Goal: Task Accomplishment & Management: Manage account settings

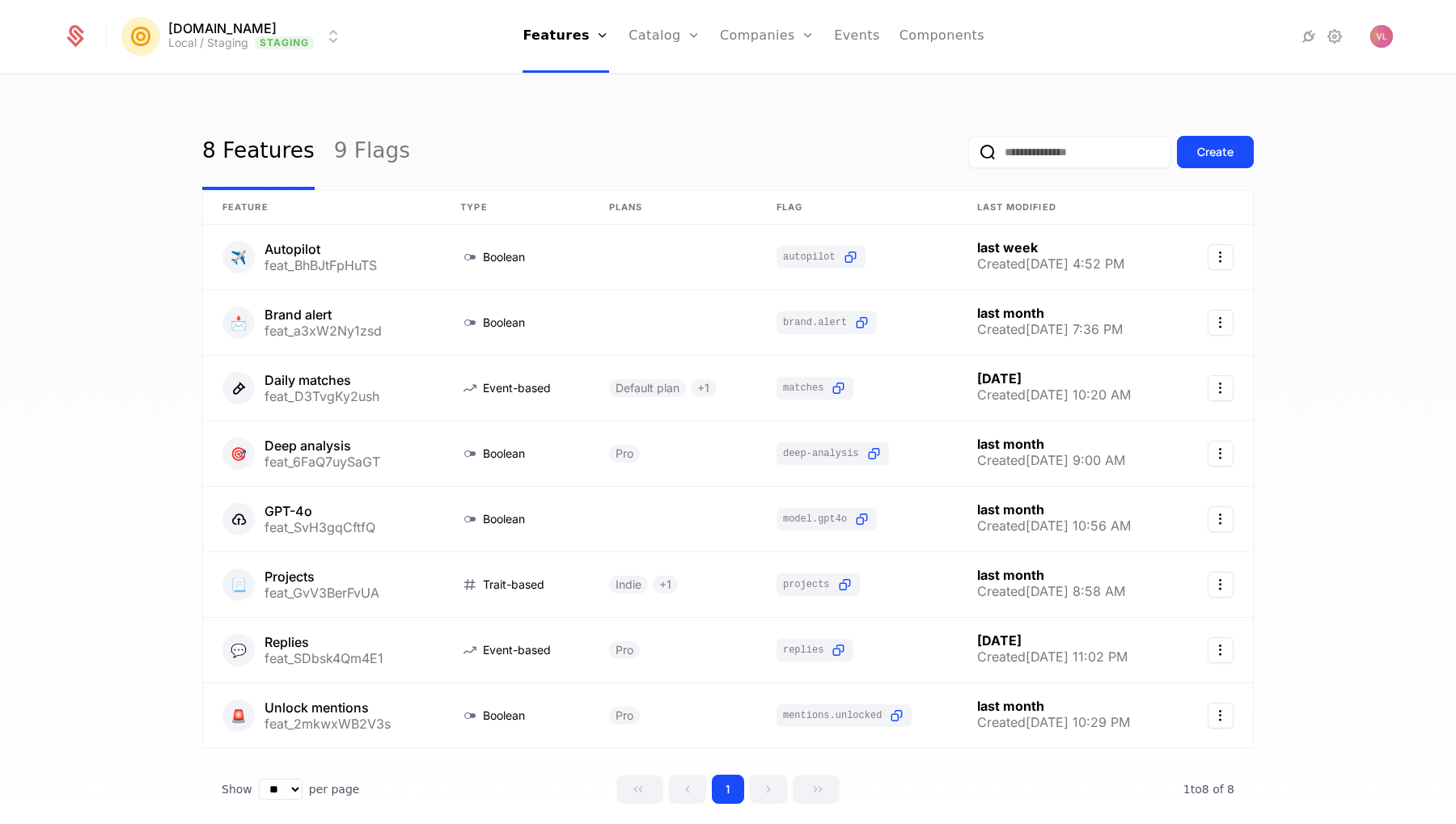
drag, startPoint x: 212, startPoint y: 65, endPoint x: 212, endPoint y: 43, distance: 22.0
click at [210, 63] on div "[DOMAIN_NAME] Local / Staging Staging Features Features Flags Catalog Plans Add…" at bounding box center [728, 36] width 1330 height 73
click at [212, 43] on html "[DOMAIN_NAME] Local / Staging Staging Features Features Flags Catalog Plans Add…" at bounding box center [728, 412] width 1456 height 824
click at [233, 128] on div "Production Prod" at bounding box center [264, 116] width 274 height 33
click at [733, 35] on link "Companies" at bounding box center [752, 36] width 95 height 73
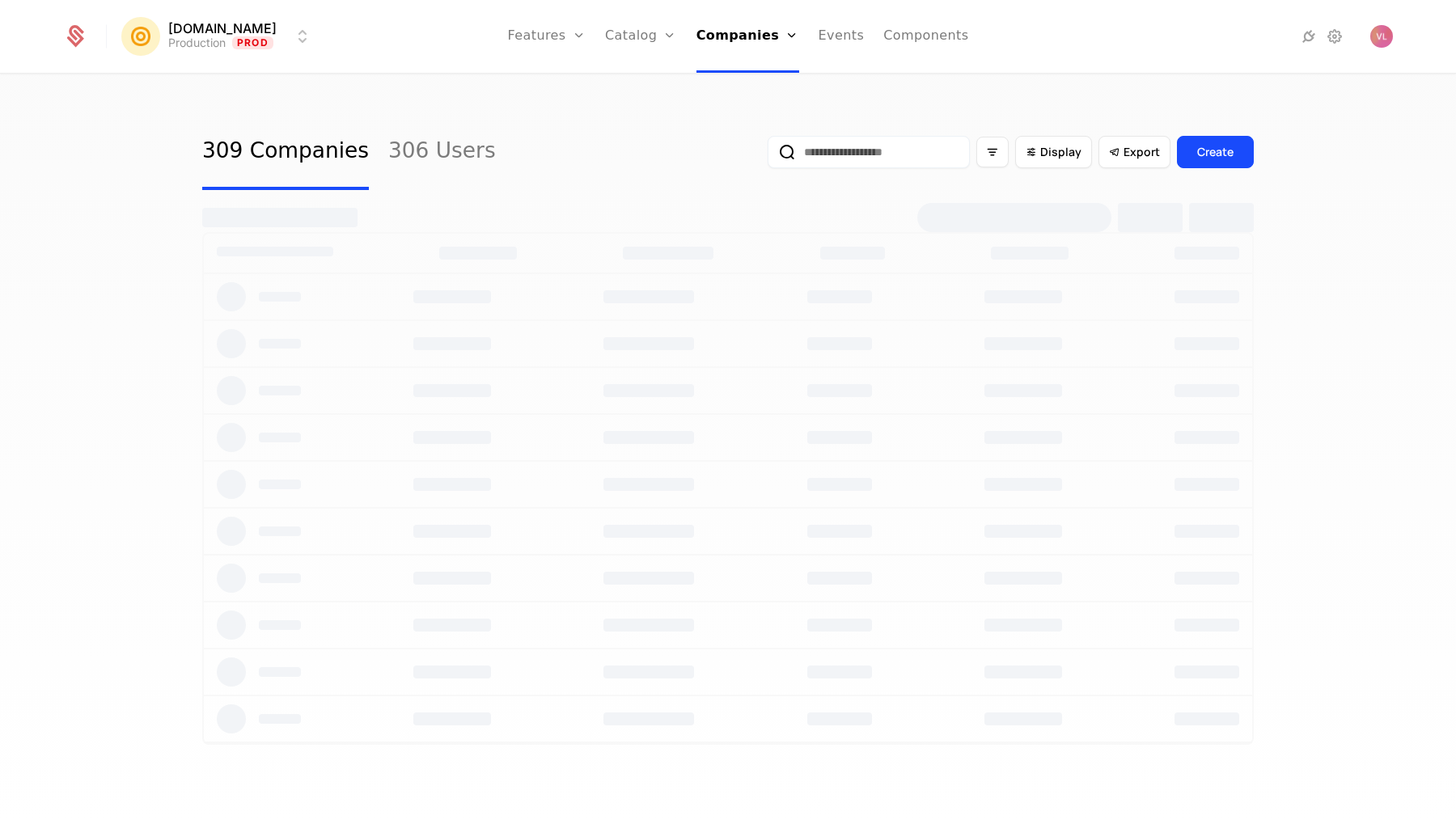
click at [857, 153] on input "email" at bounding box center [869, 152] width 202 height 33
paste input "**********"
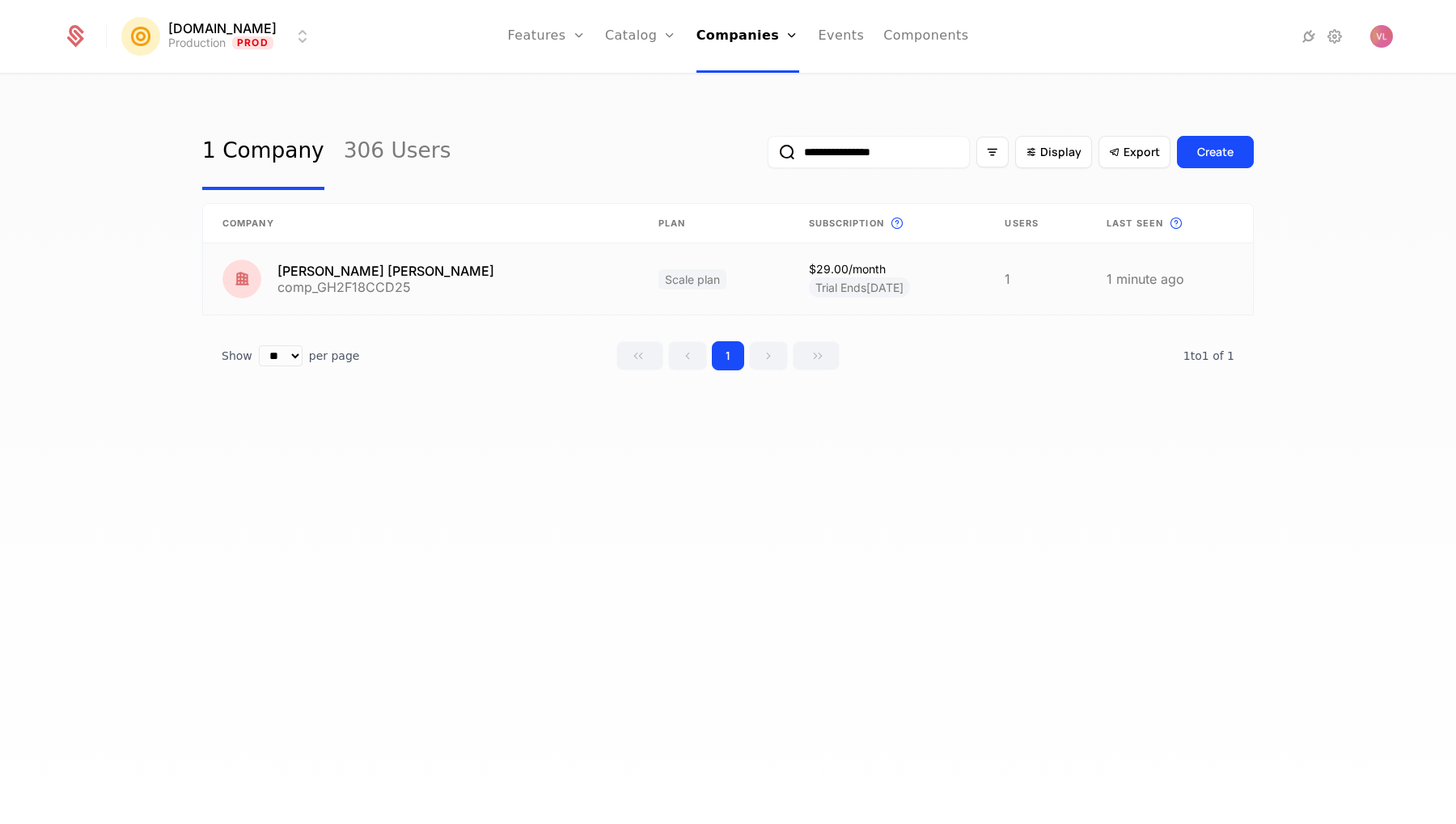
type input "**********"
click at [467, 273] on link at bounding box center [420, 279] width 436 height 71
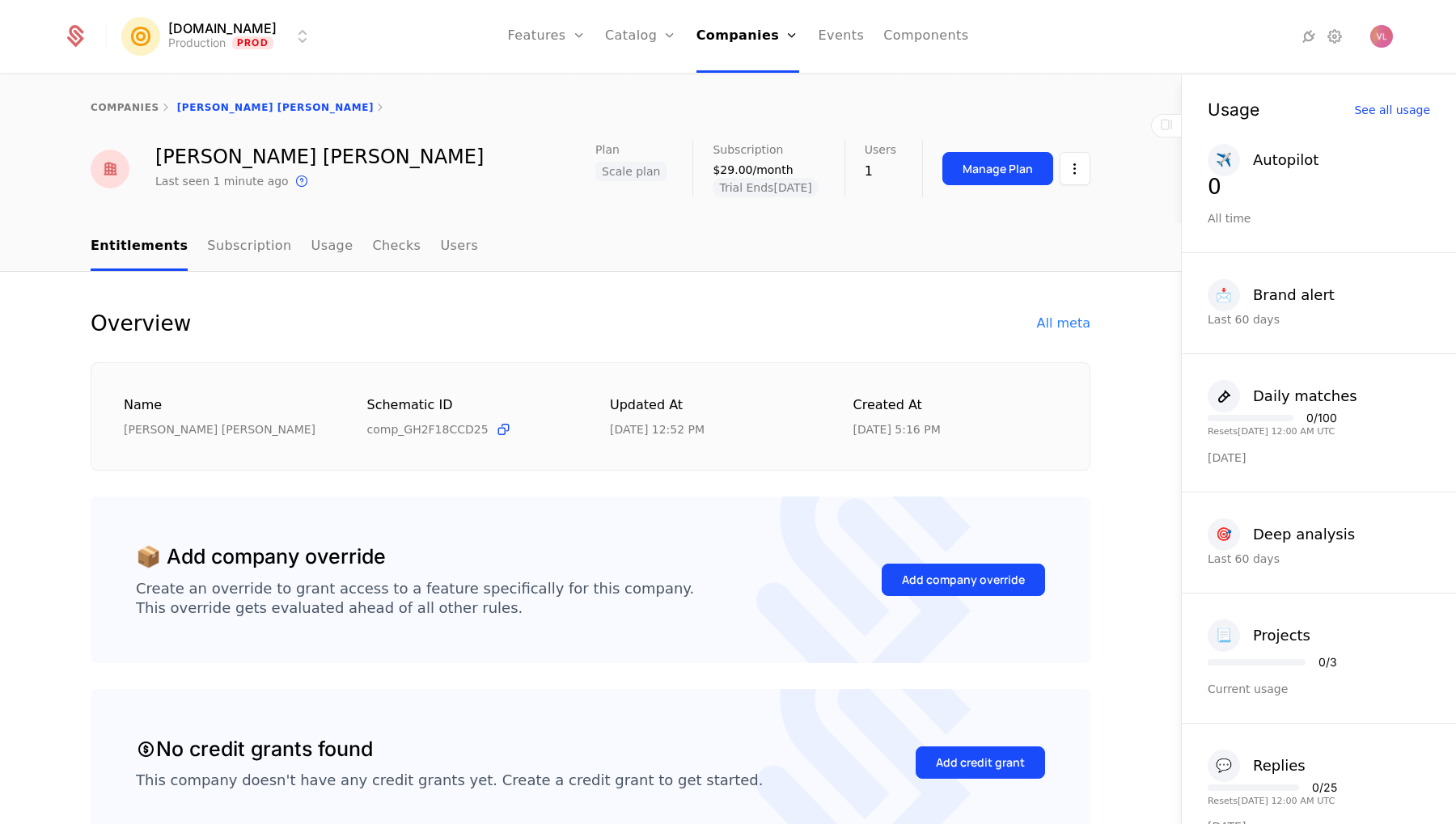
click at [1067, 324] on div "All meta" at bounding box center [1063, 323] width 54 height 19
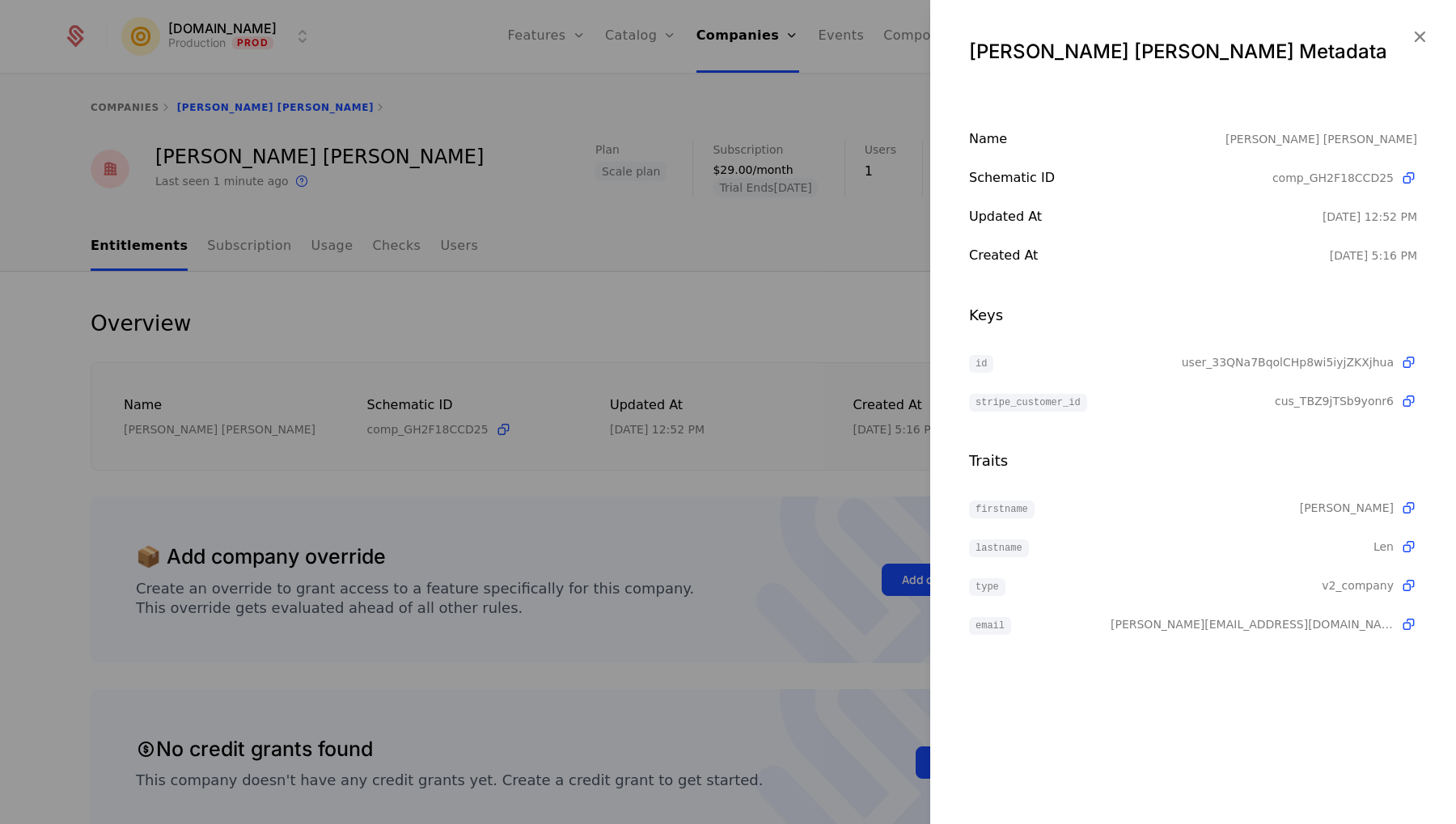
click at [1361, 398] on span "cus_TBZ9jTSb9yonr6" at bounding box center [1334, 401] width 119 height 16
click at [1405, 362] on icon at bounding box center [1408, 363] width 17 height 17
click at [698, 176] on div at bounding box center [728, 412] width 1456 height 824
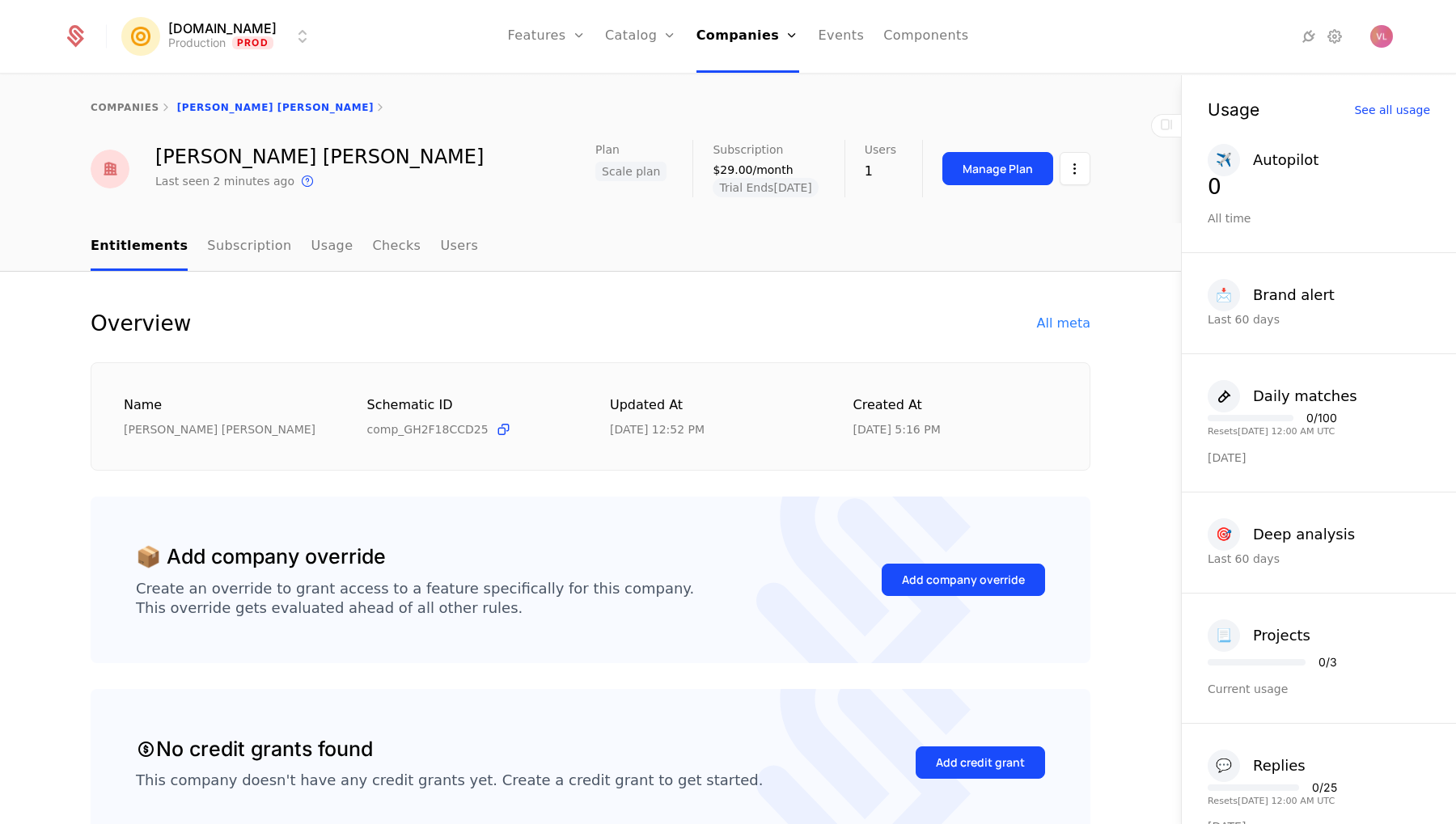
click at [1342, 33] on icon at bounding box center [1334, 35] width 19 height 19
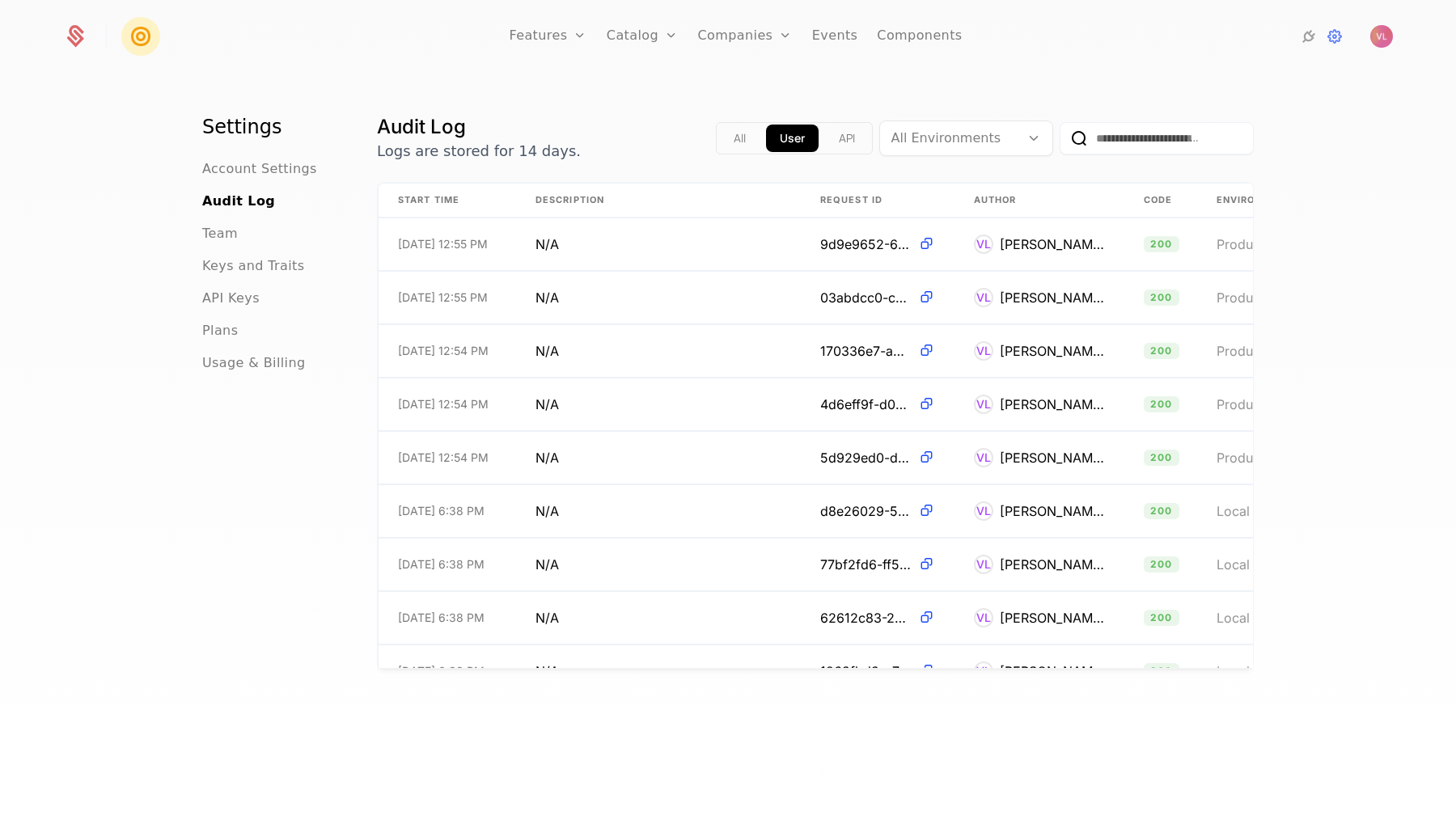
click at [230, 305] on span "API Keys" at bounding box center [230, 297] width 57 height 19
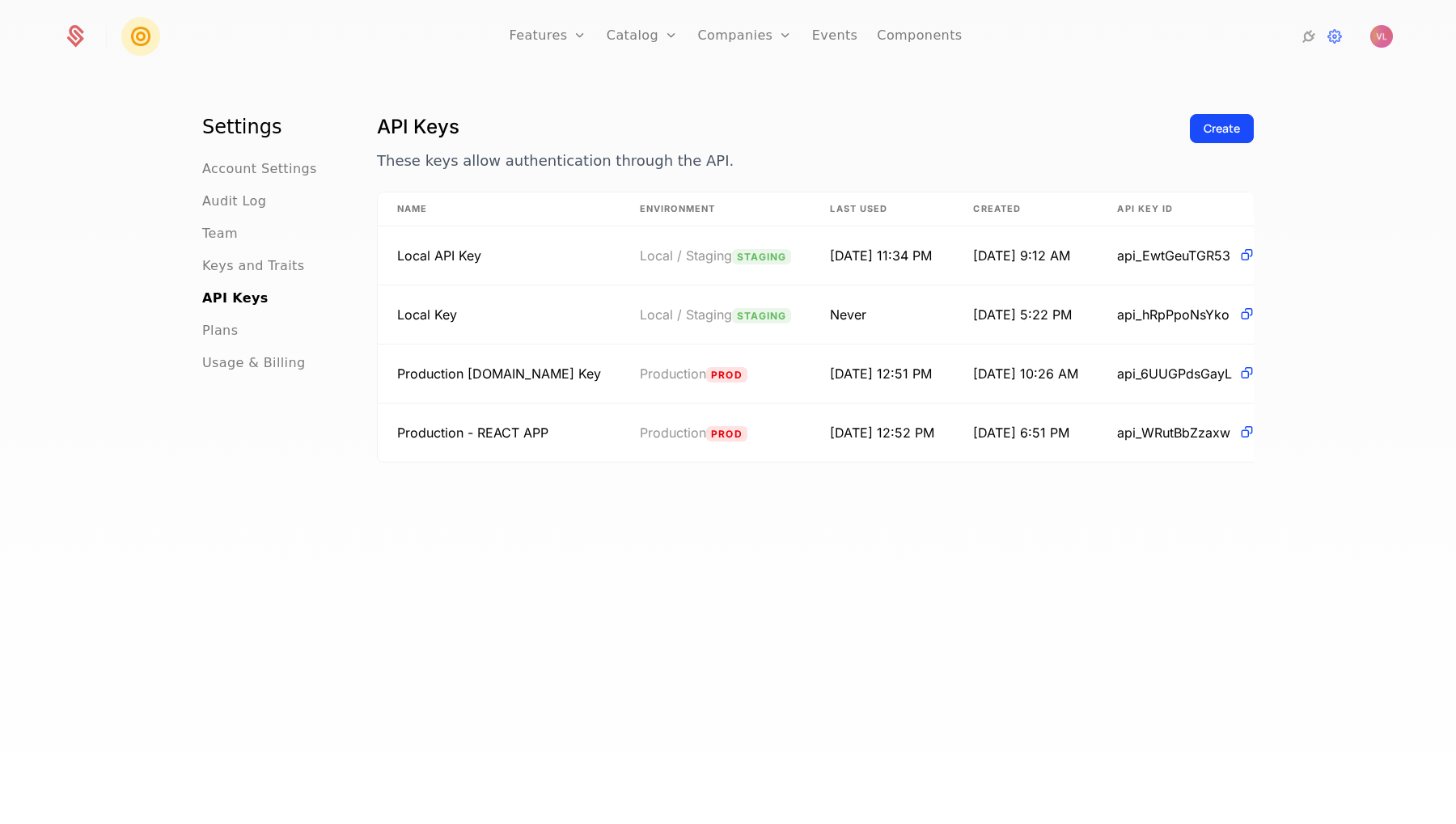
click at [1202, 140] on button "Create" at bounding box center [1221, 128] width 64 height 29
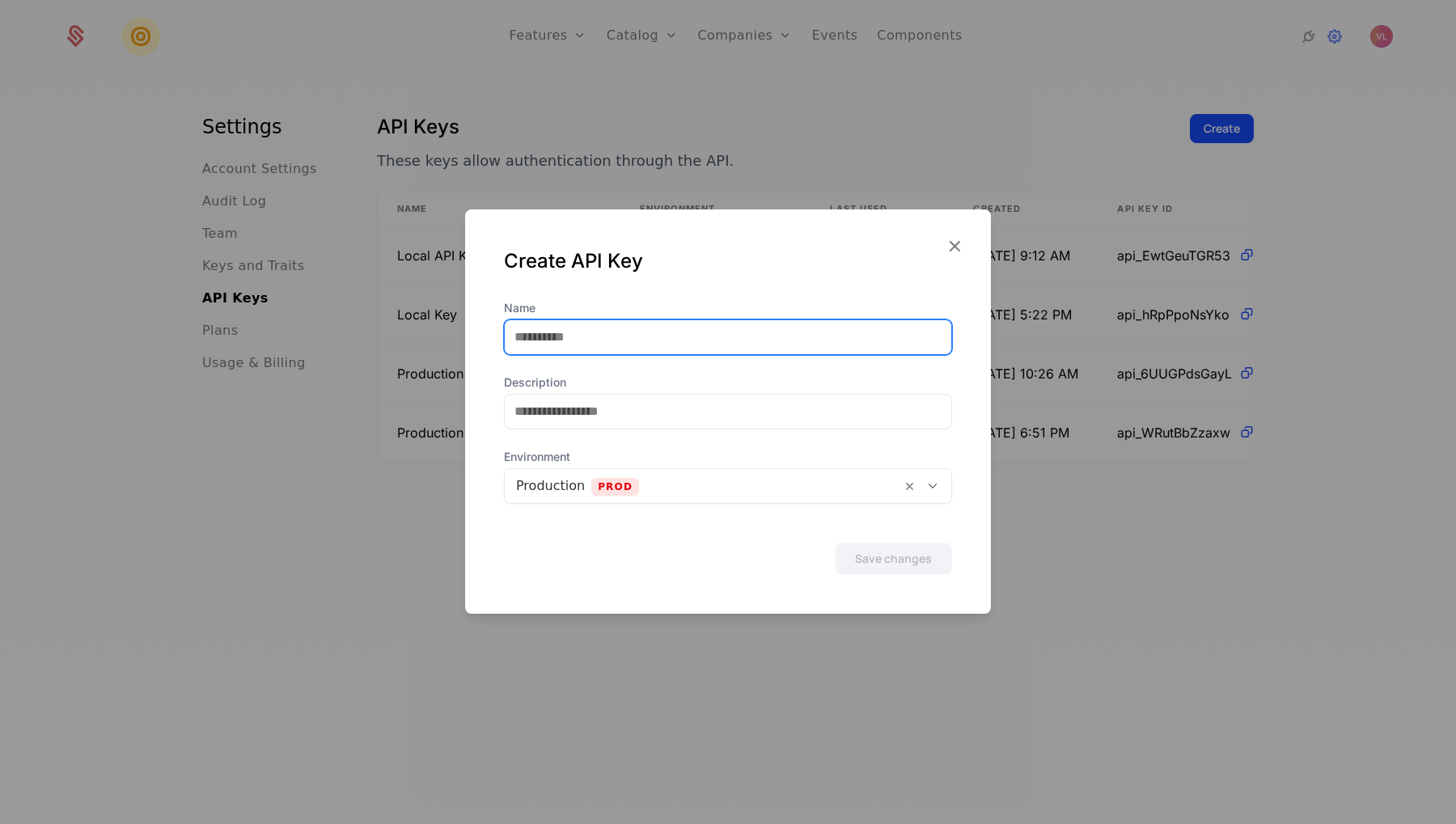
click at [611, 333] on input "Name" at bounding box center [728, 337] width 447 height 34
type input "**********"
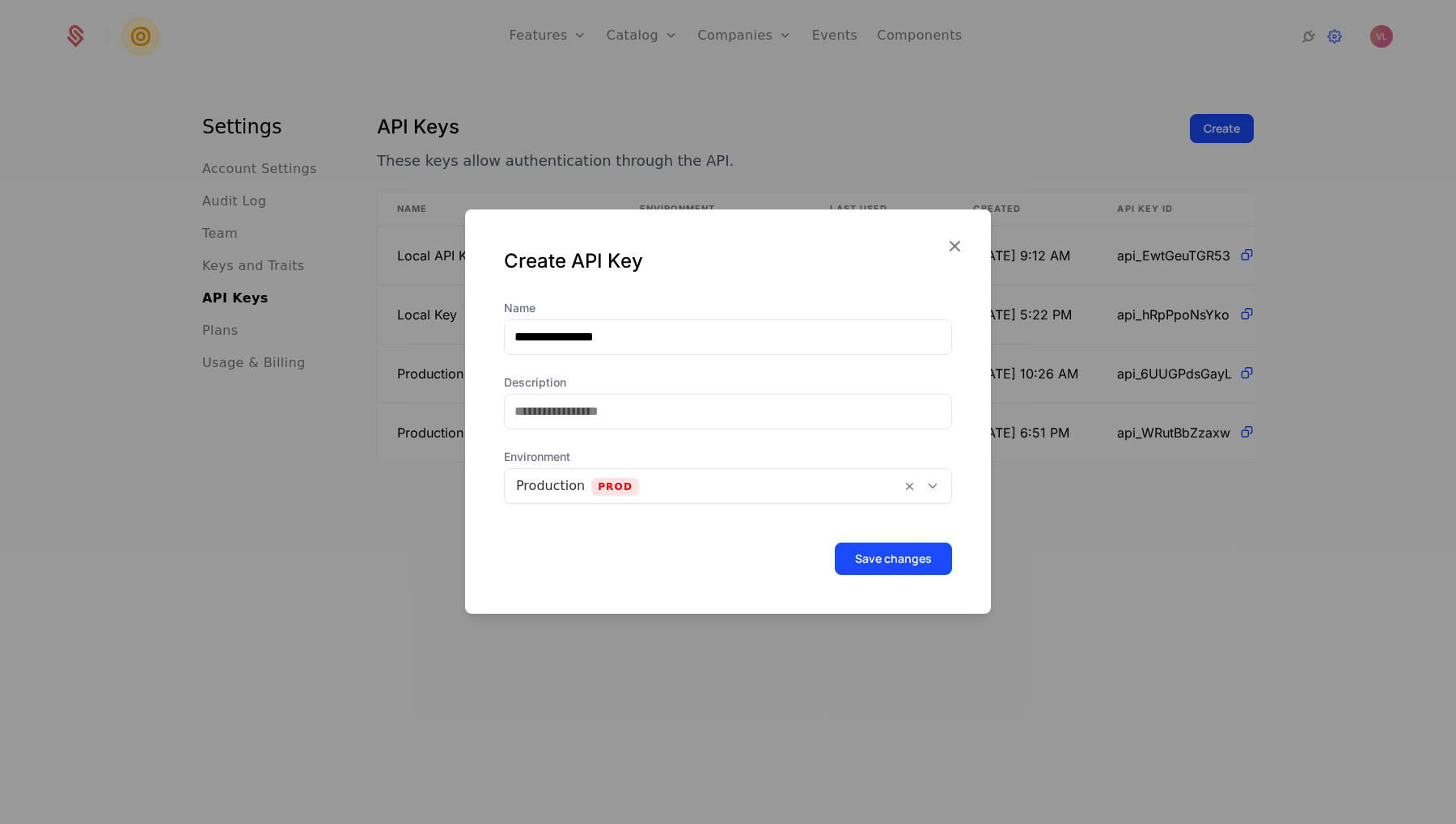
click at [904, 546] on button "Save changes" at bounding box center [893, 559] width 117 height 33
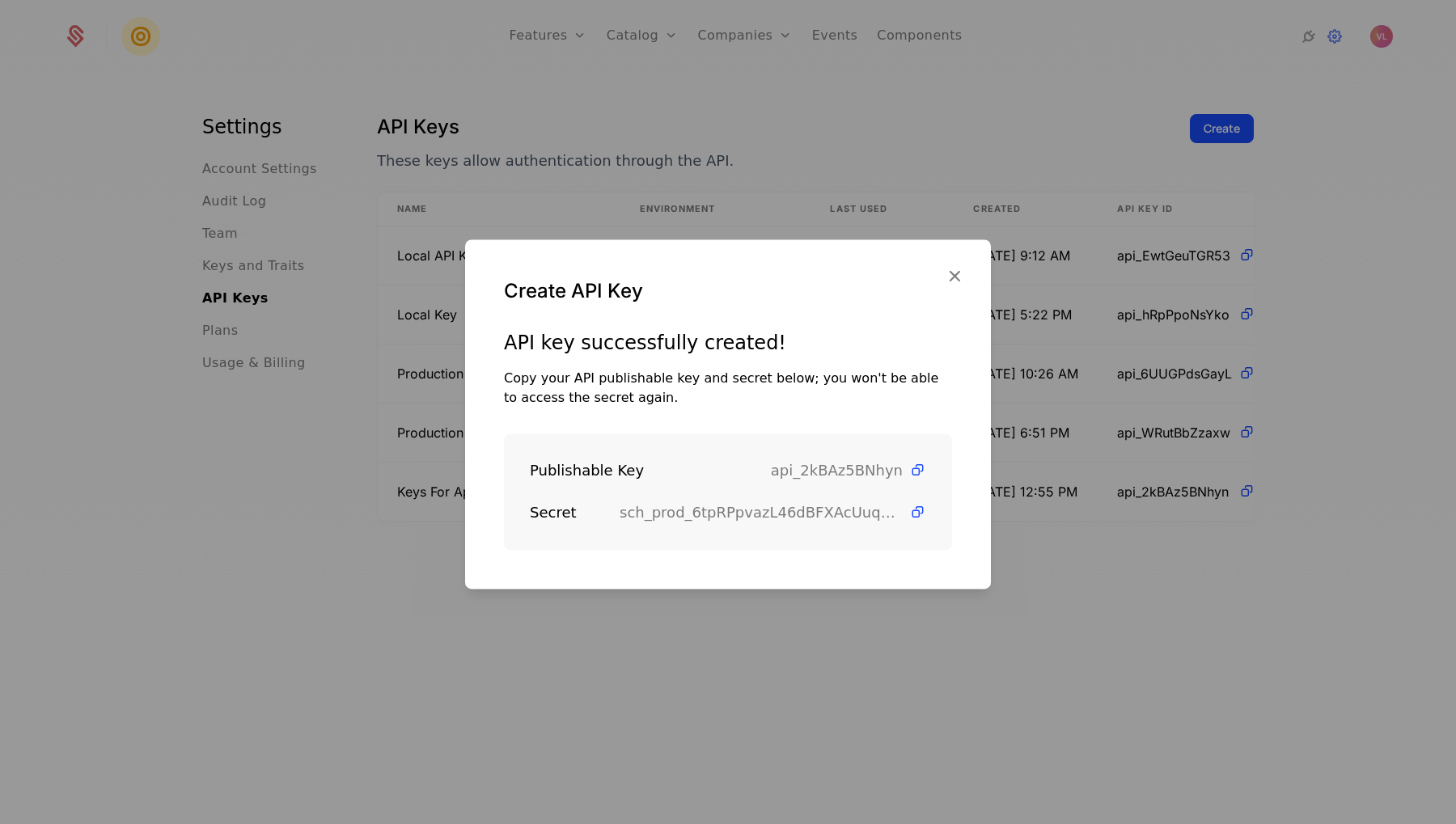
click at [909, 514] on icon at bounding box center [918, 512] width 17 height 17
